Goal: Task Accomplishment & Management: Manage account settings

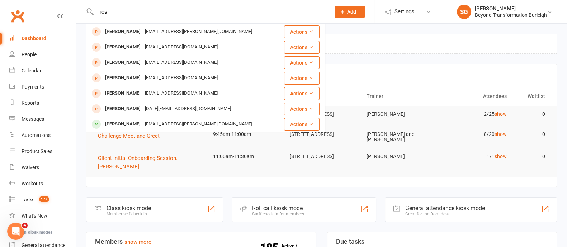
click at [135, 13] on input "ros" at bounding box center [209, 12] width 231 height 10
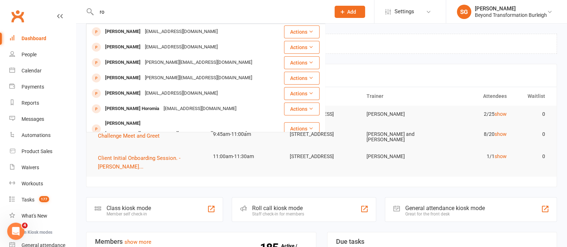
type input "r"
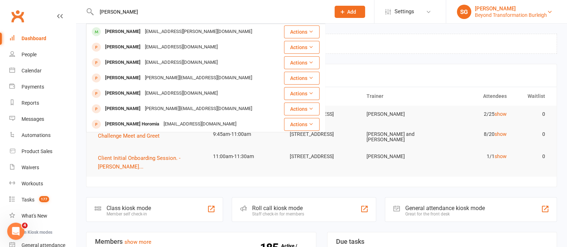
type input "roslyn stace"
click at [542, 14] on div "Beyond Transformation Burleigh" at bounding box center [511, 15] width 72 height 6
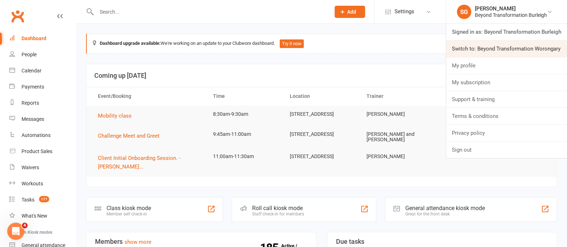
click at [542, 42] on link "Switch to: Beyond Transformation Worongary" at bounding box center [507, 49] width 121 height 17
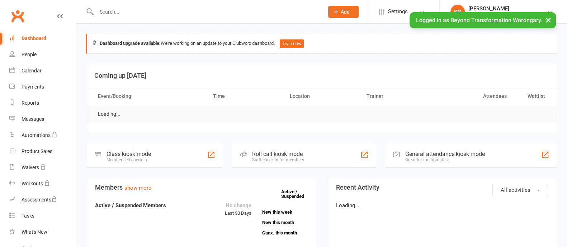
click at [116, 10] on input "text" at bounding box center [206, 12] width 225 height 10
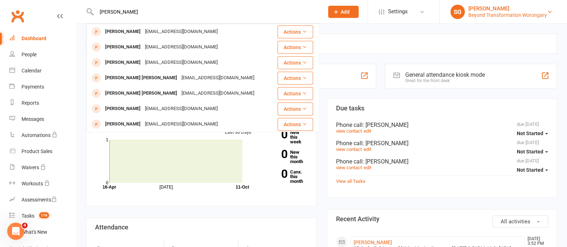
type input "roslyn stace"
click at [538, 8] on div "[PERSON_NAME]" at bounding box center [508, 8] width 79 height 6
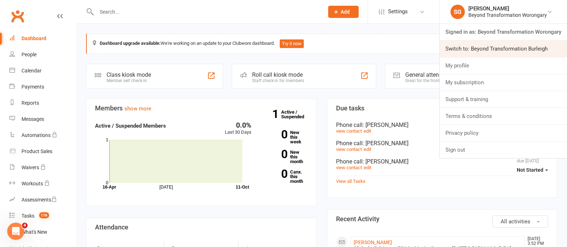
click at [547, 48] on link "Switch to: Beyond Transformation Burleigh" at bounding box center [503, 49] width 127 height 17
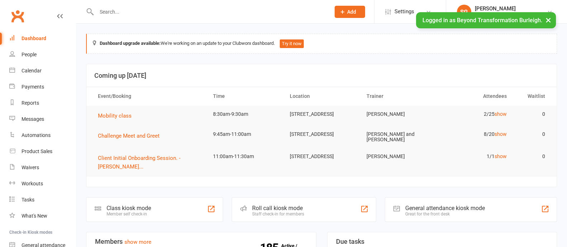
click at [128, 14] on input "text" at bounding box center [209, 12] width 231 height 10
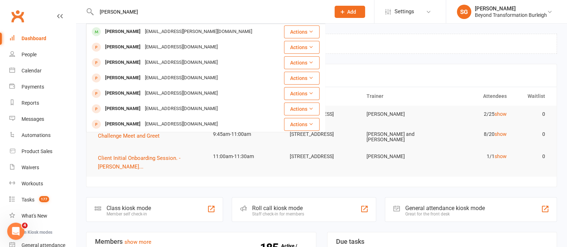
drag, startPoint x: 148, startPoint y: 15, endPoint x: 90, endPoint y: 22, distance: 58.2
click at [90, 22] on div "roslyn stasce Roslyn Copley roz.copley@gmail.com Actions Roslyn Paul roslynjpau…" at bounding box center [205, 11] width 239 height 23
type input "roslyn stasce"
drag, startPoint x: 113, startPoint y: 4, endPoint x: 102, endPoint y: 13, distance: 14.3
click at [101, 15] on input "roslyn stasce" at bounding box center [209, 12] width 231 height 10
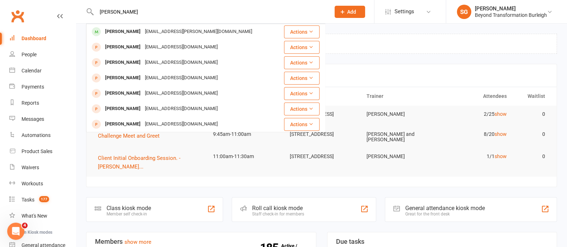
drag, startPoint x: 145, startPoint y: 9, endPoint x: 90, endPoint y: 13, distance: 55.4
click at [90, 13] on div "roslyn stasce Roslyn Copley roz.copley@gmail.com Actions Roslyn Paul roslynjpau…" at bounding box center [205, 11] width 239 height 23
drag, startPoint x: 109, startPoint y: 5, endPoint x: 113, endPoint y: 9, distance: 6.4
drag, startPoint x: 113, startPoint y: 9, endPoint x: 101, endPoint y: 17, distance: 15.1
click at [101, 17] on div "roslyn stasce Roslyn Copley roz.copley@gmail.com Actions Roslyn Paul roslynjpau…" at bounding box center [205, 11] width 239 height 23
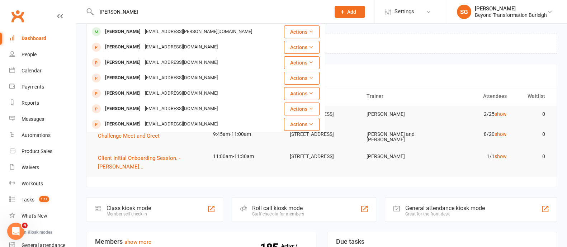
drag, startPoint x: 100, startPoint y: 11, endPoint x: 148, endPoint y: 11, distance: 48.5
click at [148, 11] on input "roslyn stasce" at bounding box center [209, 12] width 231 height 10
click at [506, 8] on div "[PERSON_NAME]" at bounding box center [511, 8] width 72 height 6
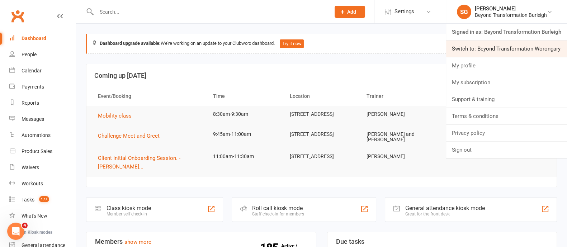
click at [513, 47] on link "Switch to: Beyond Transformation Worongary" at bounding box center [507, 49] width 121 height 17
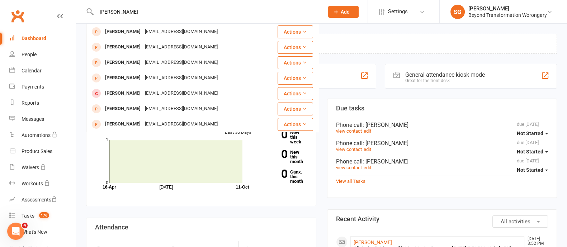
type input "roslyn stasce"
click at [412, 99] on section "Due tasks due 04/15/2024 Not Started Phone call : Kristy Conaghan view contact …" at bounding box center [442, 149] width 230 height 100
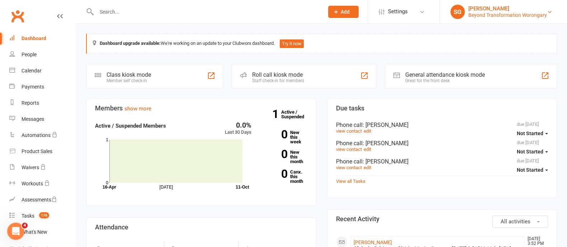
click at [523, 9] on div "[PERSON_NAME]" at bounding box center [508, 8] width 79 height 6
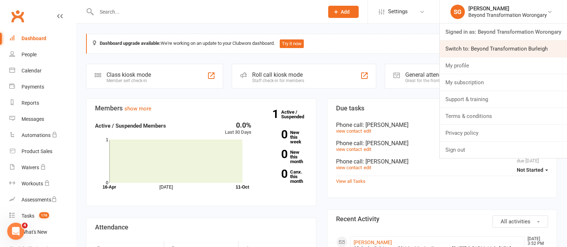
click at [530, 51] on link "Switch to: Beyond Transformation Burleigh" at bounding box center [503, 49] width 127 height 17
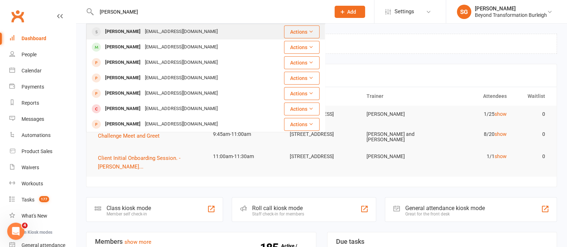
type input "[PERSON_NAME]"
click at [143, 32] on div "[EMAIL_ADDRESS][DOMAIN_NAME]" at bounding box center [181, 32] width 77 height 10
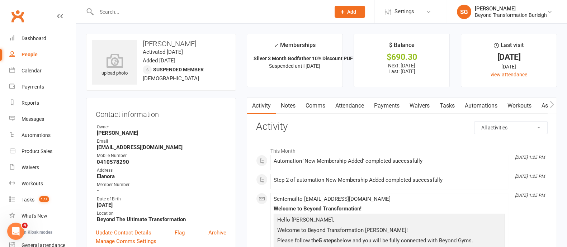
click at [396, 105] on link "Payments" at bounding box center [387, 106] width 36 height 17
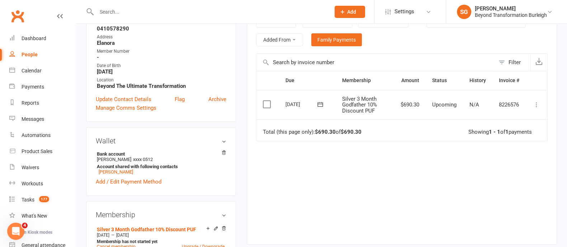
scroll to position [135, 0]
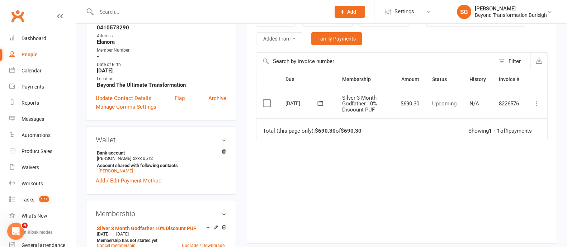
click at [382, 204] on div "Due Contact Membership Amount Status History Invoice # Select this [DATE] [PERS…" at bounding box center [402, 151] width 292 height 163
click at [27, 41] on link "Dashboard" at bounding box center [42, 39] width 66 height 16
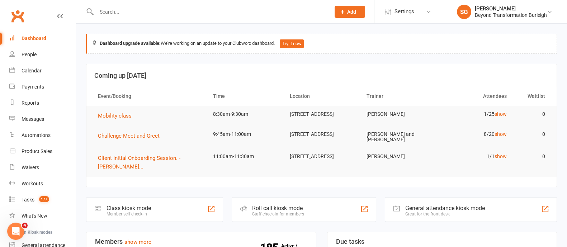
click at [121, 9] on input "text" at bounding box center [209, 12] width 231 height 10
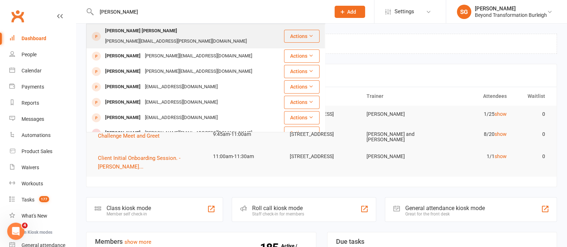
type input "[PERSON_NAME]"
click at [137, 32] on div "[PERSON_NAME] [PERSON_NAME]" at bounding box center [141, 31] width 76 height 10
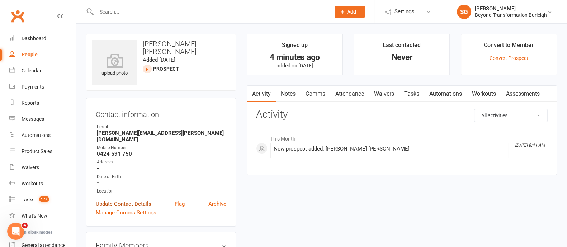
click at [137, 200] on link "Update Contact Details" at bounding box center [124, 204] width 56 height 9
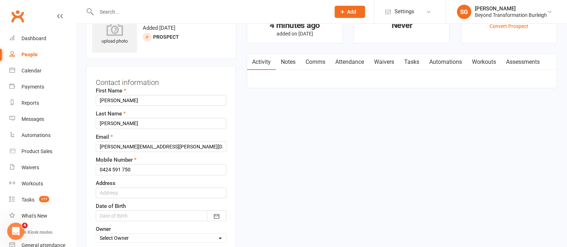
scroll to position [34, 0]
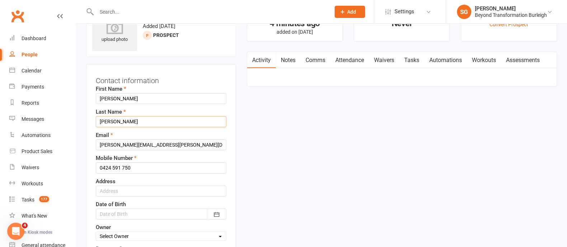
drag, startPoint x: 145, startPoint y: 118, endPoint x: 95, endPoint y: 126, distance: 50.9
click at [95, 126] on div "Contact information First Name [PERSON_NAME] Last Name [PERSON_NAME] Email [PER…" at bounding box center [161, 191] width 150 height 254
click at [143, 97] on input "[PERSON_NAME]" at bounding box center [161, 98] width 131 height 11
type input "[PERSON_NAME]"
click at [124, 122] on input "text" at bounding box center [161, 121] width 131 height 11
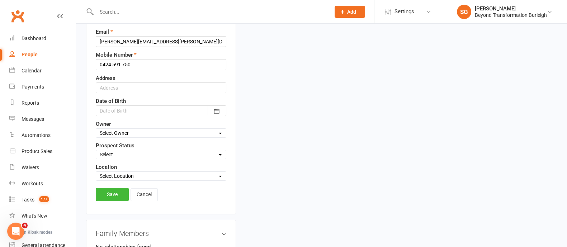
scroll to position [168, 0]
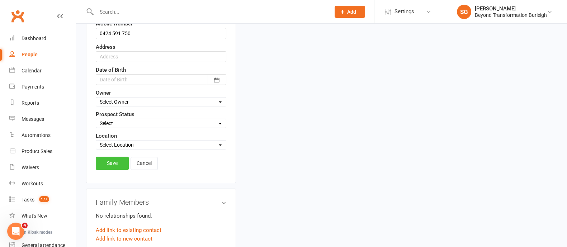
type input "Andronis"
click at [111, 162] on link "Save" at bounding box center [112, 163] width 33 height 13
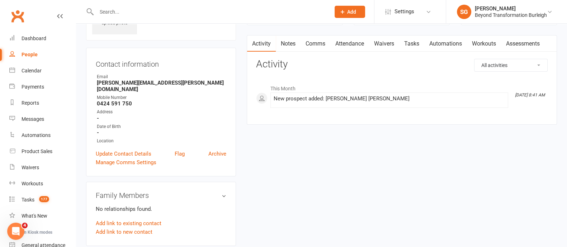
scroll to position [0, 0]
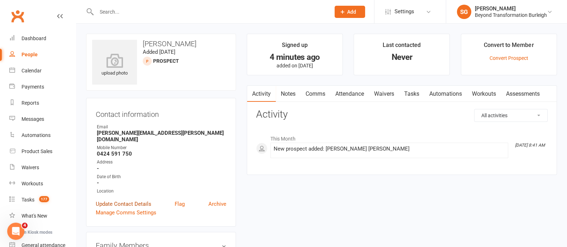
click at [128, 200] on link "Update Contact Details" at bounding box center [124, 204] width 56 height 9
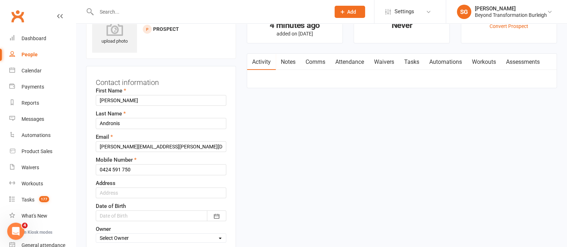
scroll to position [34, 0]
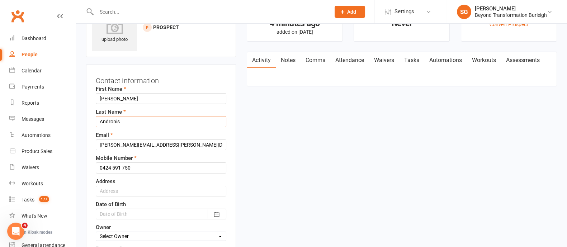
drag, startPoint x: 131, startPoint y: 121, endPoint x: 98, endPoint y: 124, distance: 33.1
click at [98, 124] on input "Andronis" at bounding box center [161, 121] width 131 height 11
drag, startPoint x: 184, startPoint y: 144, endPoint x: 88, endPoint y: 146, distance: 96.2
click at [88, 146] on div "Contact information First Name [PERSON_NAME] Last Name [PERSON_NAME] Email [PER…" at bounding box center [161, 191] width 150 height 254
drag, startPoint x: 139, startPoint y: 169, endPoint x: 101, endPoint y: 159, distance: 39.9
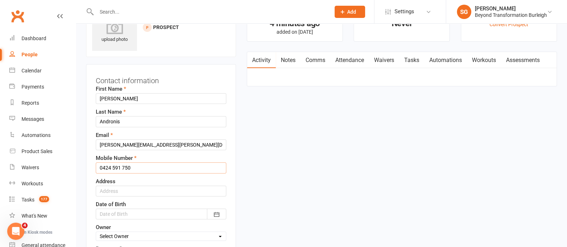
drag, startPoint x: 29, startPoint y: 66, endPoint x: 33, endPoint y: 69, distance: 4.5
click at [30, 67] on link "Calendar" at bounding box center [42, 71] width 66 height 16
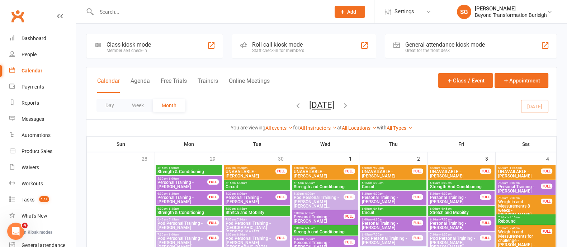
click at [142, 106] on button "Week" at bounding box center [138, 105] width 30 height 13
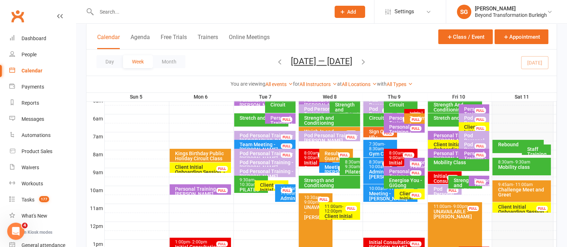
scroll to position [179, 0]
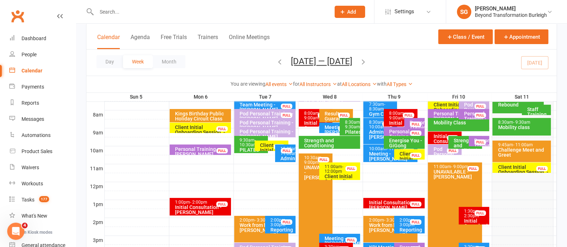
click at [364, 64] on icon "button" at bounding box center [364, 62] width 8 height 8
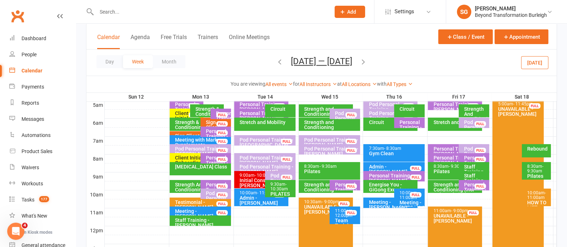
scroll to position [135, 0]
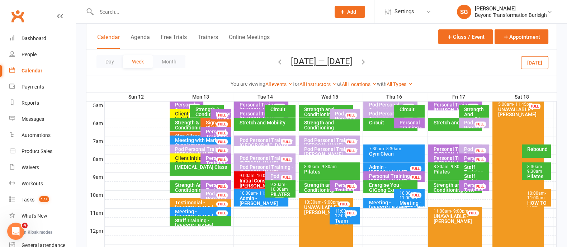
click at [450, 150] on div "Personal Training - [PERSON_NAME] [PERSON_NAME]" at bounding box center [457, 154] width 48 height 15
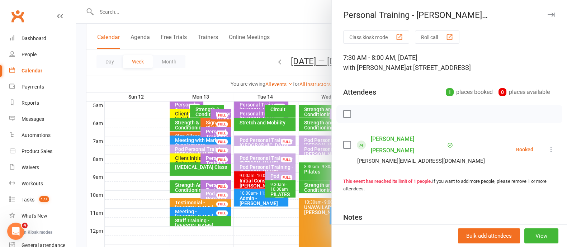
click at [548, 15] on icon "button" at bounding box center [552, 15] width 8 height 4
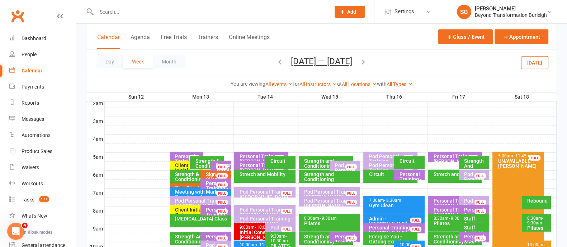
scroll to position [45, 0]
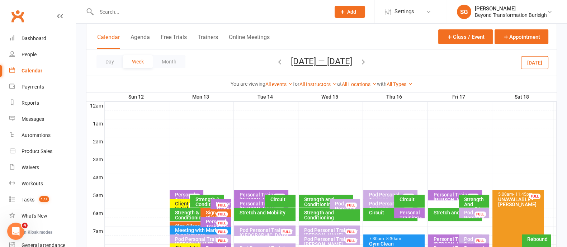
click at [253, 192] on div "Personal Training - [PERSON_NAME]" at bounding box center [263, 197] width 48 height 10
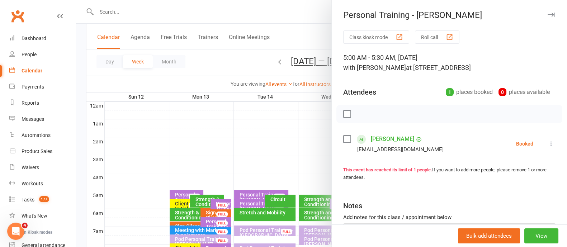
click at [548, 15] on icon "button" at bounding box center [552, 15] width 8 height 4
